Goal: Transaction & Acquisition: Book appointment/travel/reservation

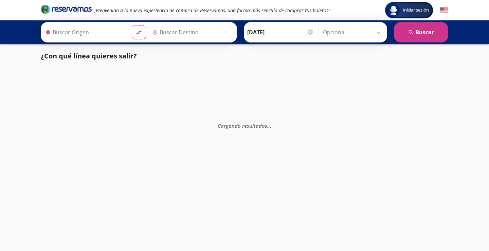
type input "[GEOGRAPHIC_DATA], [GEOGRAPHIC_DATA]"
type input "Tecomán, Colima"
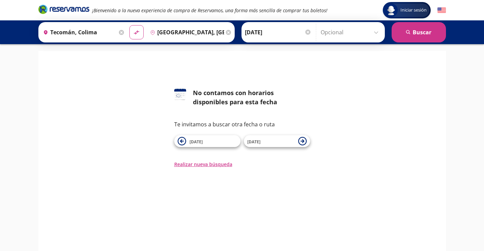
click at [226, 31] on icon at bounding box center [228, 32] width 5 height 5
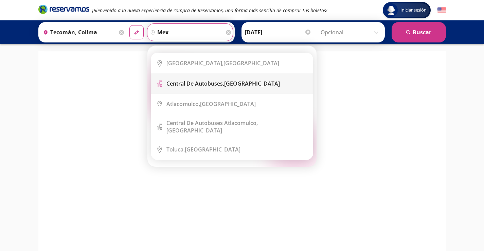
click at [198, 81] on b "Central de Autobuses," at bounding box center [195, 83] width 58 height 7
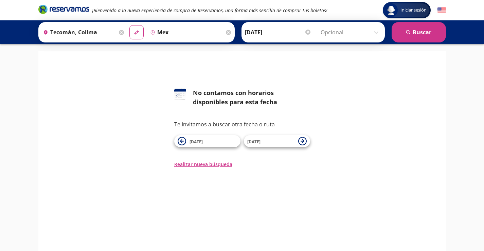
type input "Central de Autobuses, [GEOGRAPHIC_DATA]"
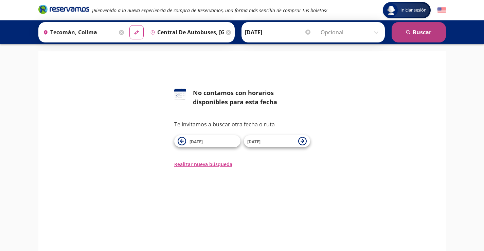
click at [418, 30] on button "search [GEOGRAPHIC_DATA]" at bounding box center [418, 32] width 54 height 20
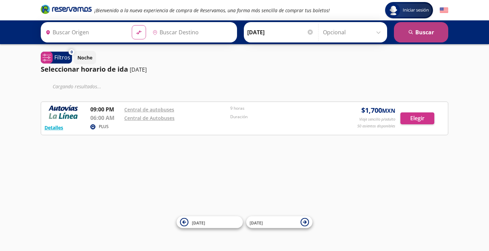
type input "Tecomán, Colima"
type input "Central de Autobuses, [GEOGRAPHIC_DATA]"
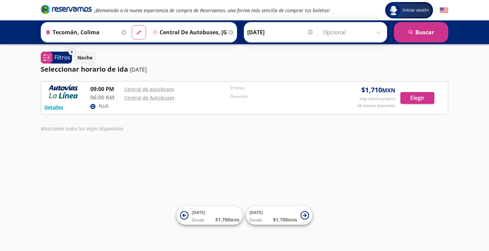
drag, startPoint x: 34, startPoint y: 99, endPoint x: 18, endPoint y: 80, distance: 24.6
drag, startPoint x: 18, startPoint y: 80, endPoint x: 193, endPoint y: 99, distance: 175.9
click at [202, 140] on div "Iniciar sesión Iniciar sesión ¡Bienvenido a la nueva experiencia de compra de R…" at bounding box center [244, 125] width 489 height 251
drag, startPoint x: 200, startPoint y: 135, endPoint x: 185, endPoint y: 160, distance: 28.5
click at [185, 160] on div "Iniciar sesión Iniciar sesión ¡Bienvenido a la nueva experiencia de compra de R…" at bounding box center [244, 125] width 489 height 251
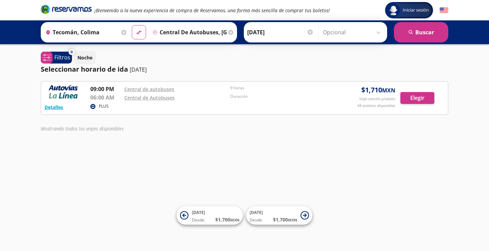
drag, startPoint x: 157, startPoint y: 145, endPoint x: 28, endPoint y: 73, distance: 148.3
drag, startPoint x: 28, startPoint y: 73, endPoint x: 30, endPoint y: 30, distance: 43.2
drag, startPoint x: 30, startPoint y: 30, endPoint x: 208, endPoint y: 35, distance: 178.0
drag, startPoint x: 208, startPoint y: 35, endPoint x: 97, endPoint y: 171, distance: 176.2
click at [97, 171] on div "Iniciar sesión Iniciar sesión ¡Bienvenido a la nueva experiencia de compra de R…" at bounding box center [244, 125] width 489 height 251
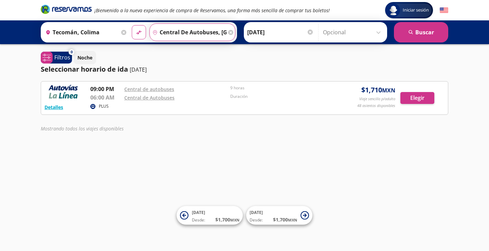
click at [176, 30] on input "Central de Autobuses, [GEOGRAPHIC_DATA]" at bounding box center [188, 32] width 77 height 17
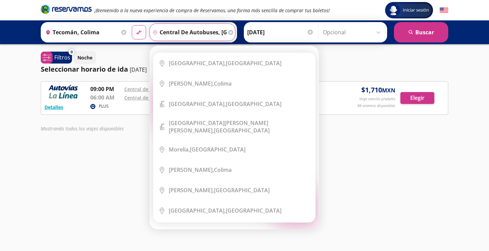
click at [101, 165] on div "Iniciar sesión Iniciar sesión ¡Bienvenido a la nueva experiencia de compra de R…" at bounding box center [244, 125] width 489 height 251
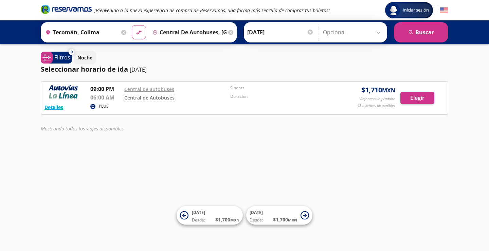
click at [139, 97] on link "Central de Autobuses" at bounding box center [149, 97] width 50 height 6
drag, startPoint x: 204, startPoint y: 31, endPoint x: 239, endPoint y: 32, distance: 35.3
click at [239, 32] on div "Origen heroicons:map-pin-20-solid Tecomán, Colima Destino pin-outline Central d…" at bounding box center [244, 32] width 407 height 20
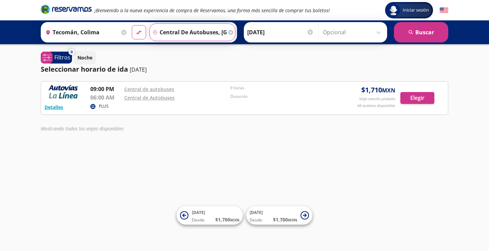
click at [229, 31] on icon at bounding box center [230, 32] width 5 height 5
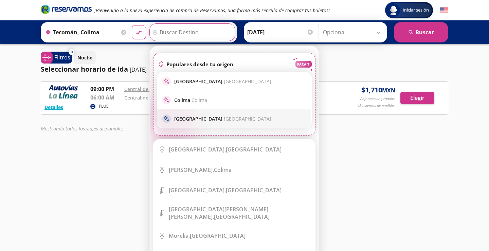
click at [228, 114] on div "sparkle Ciudad de [GEOGRAPHIC_DATA]" at bounding box center [234, 118] width 144 height 8
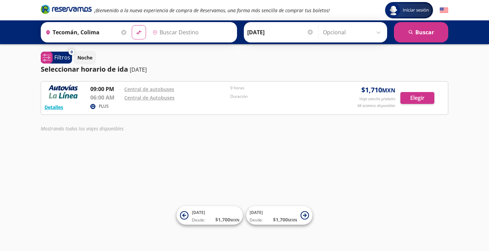
type input "[GEOGRAPHIC_DATA], [GEOGRAPHIC_DATA]"
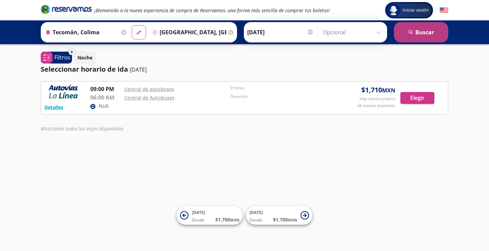
click at [417, 31] on button "search [GEOGRAPHIC_DATA]" at bounding box center [421, 32] width 54 height 20
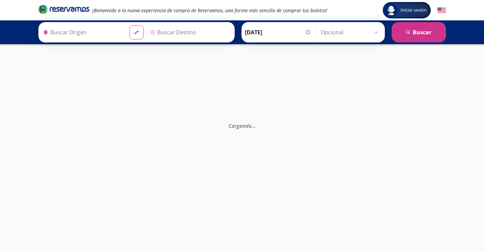
type input "Tecomán, Colima"
type input "[GEOGRAPHIC_DATA], [GEOGRAPHIC_DATA]"
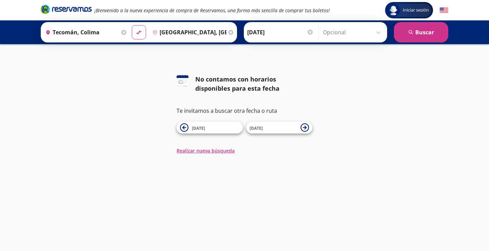
click at [228, 31] on icon at bounding box center [230, 32] width 5 height 5
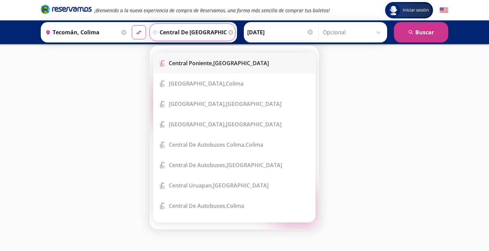
click at [206, 58] on li "Terminal Icon" at bounding box center [234, 63] width 162 height 20
type input "[GEOGRAPHIC_DATA], [GEOGRAPHIC_DATA]"
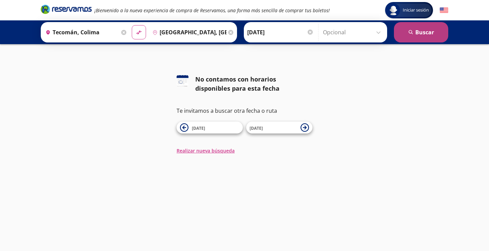
click at [420, 28] on button "search [GEOGRAPHIC_DATA]" at bounding box center [421, 32] width 54 height 20
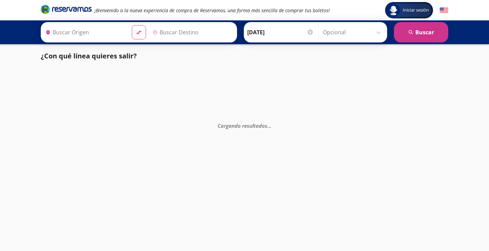
type input "Tecomán, Colima"
type input "[GEOGRAPHIC_DATA], [GEOGRAPHIC_DATA]"
